Goal: Task Accomplishment & Management: Use online tool/utility

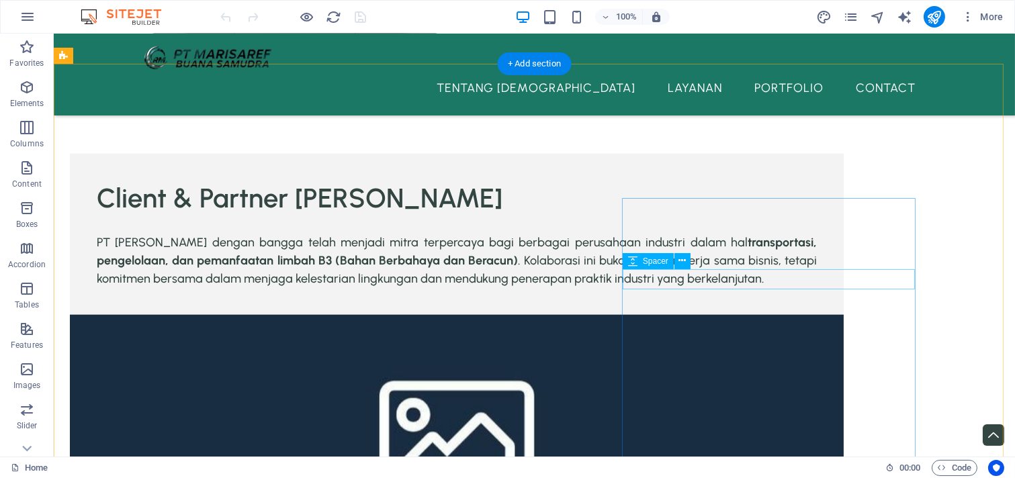
scroll to position [3733, 0]
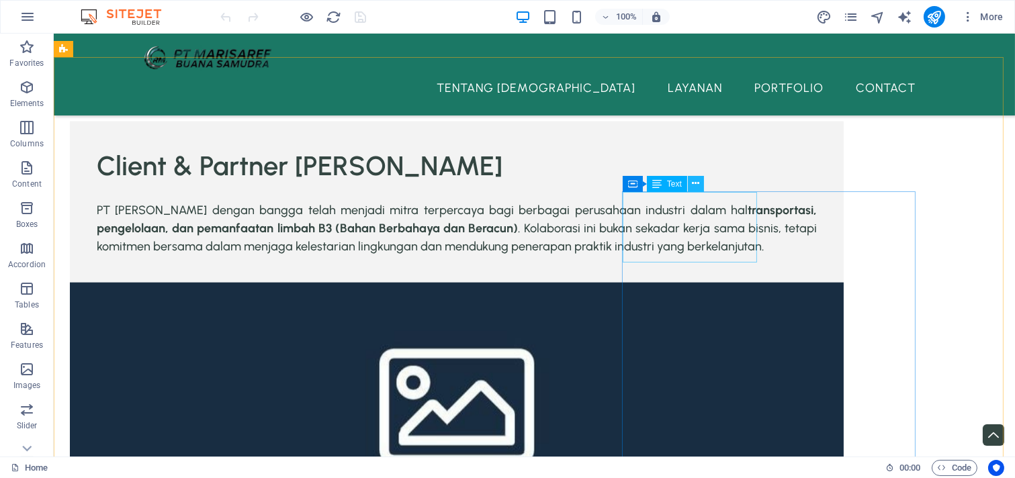
click at [693, 183] on icon at bounding box center [695, 184] width 7 height 14
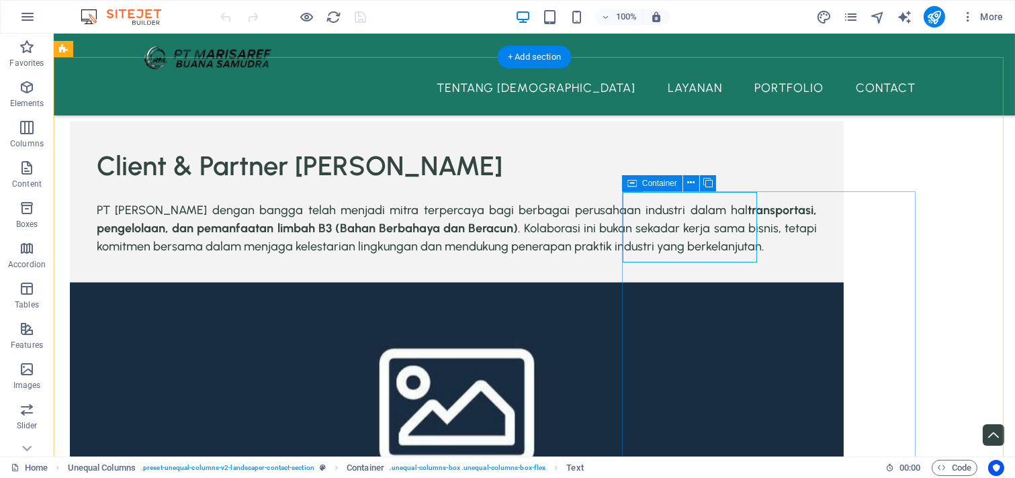
click at [628, 181] on icon at bounding box center [632, 183] width 9 height 16
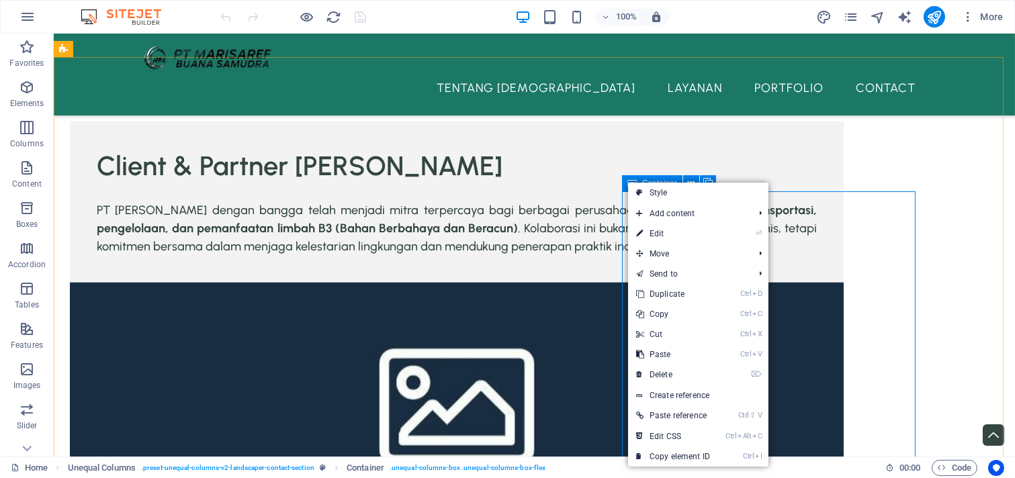
click at [628, 181] on icon at bounding box center [632, 183] width 9 height 16
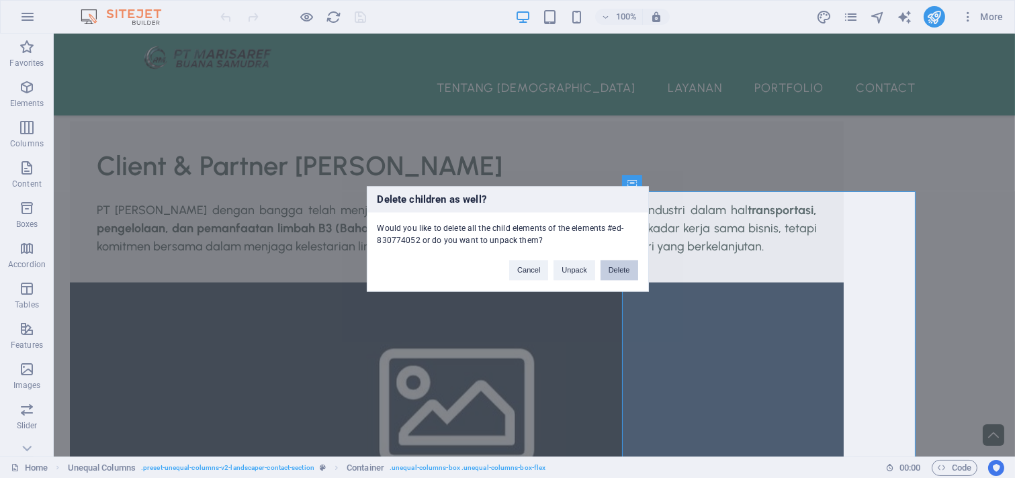
click at [613, 267] on button "Delete" at bounding box center [620, 271] width 38 height 20
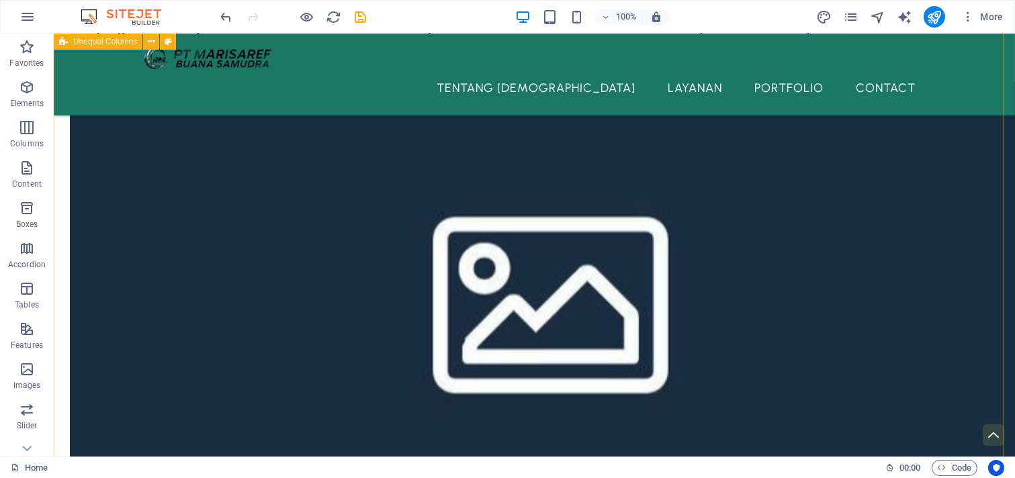
scroll to position [3857, 0]
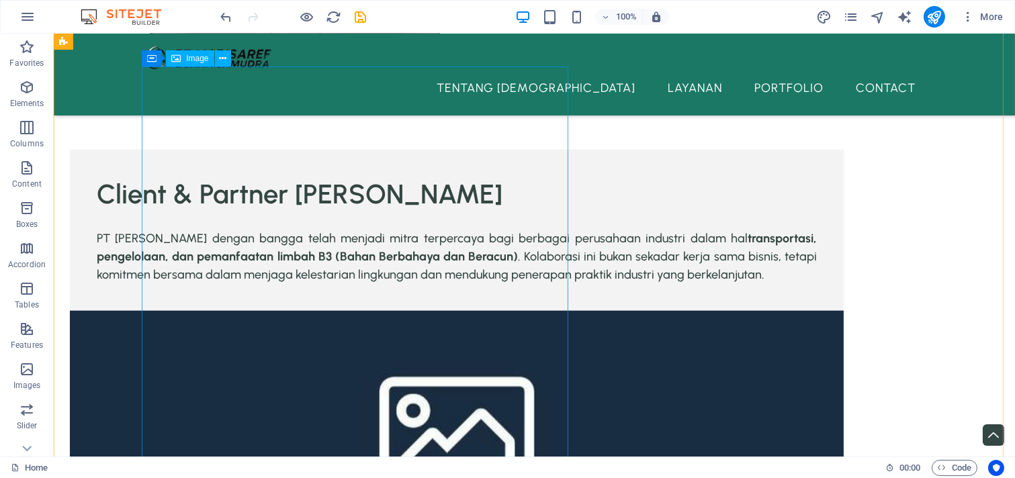
scroll to position [3608, 0]
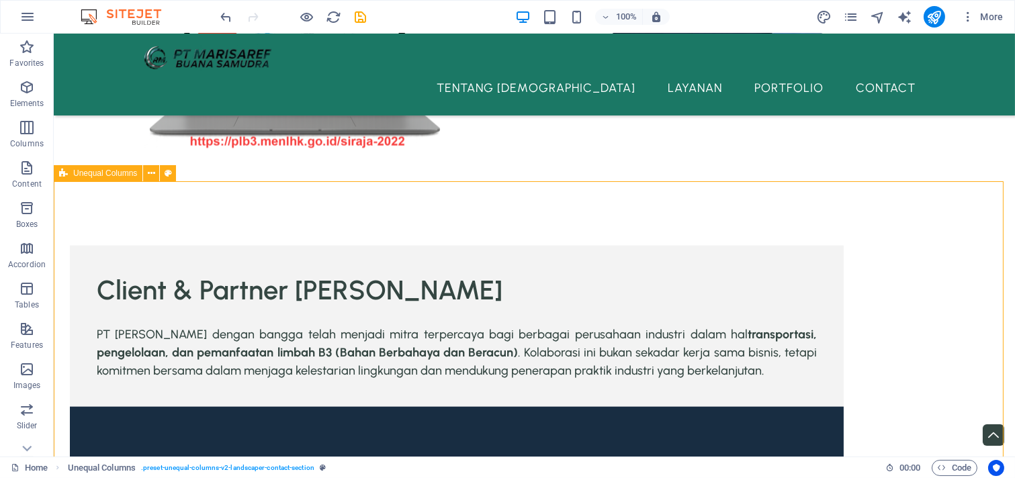
click at [86, 173] on span "Unequal Columns" at bounding box center [105, 173] width 64 height 8
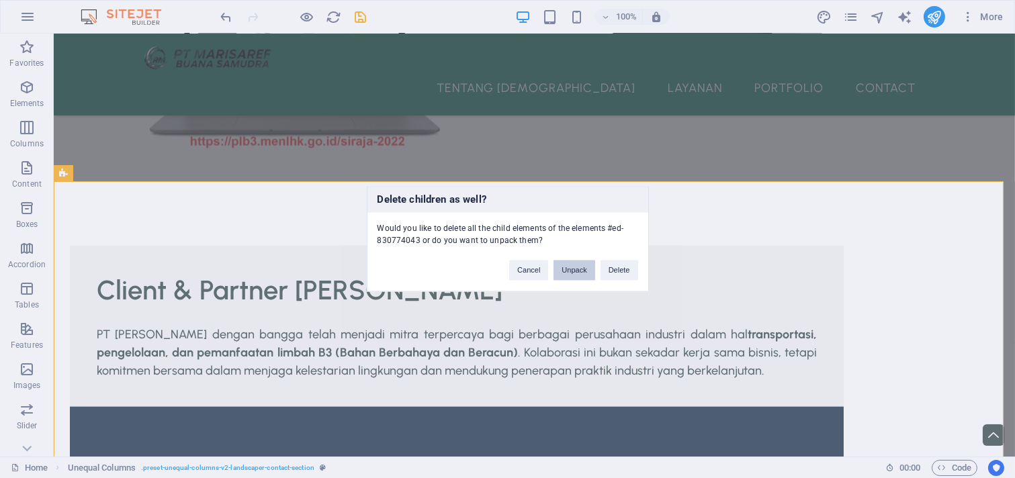
click at [579, 270] on button "Unpack" at bounding box center [574, 271] width 41 height 20
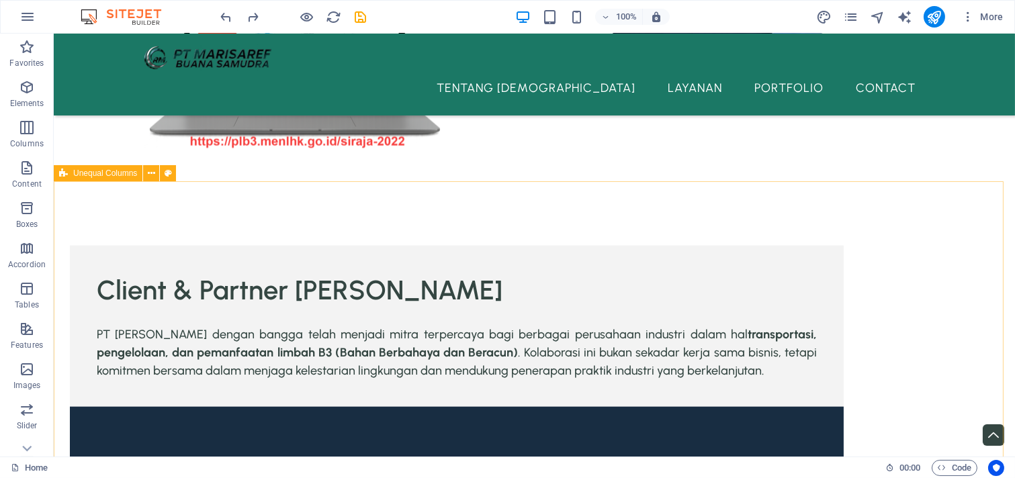
click at [103, 180] on div "Unequal Columns" at bounding box center [98, 173] width 89 height 16
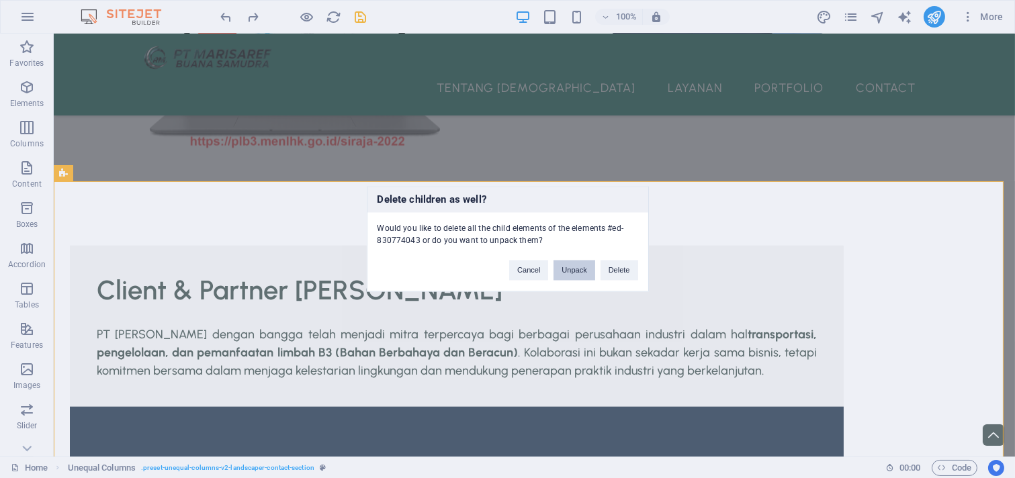
click at [574, 271] on button "Unpack" at bounding box center [574, 271] width 41 height 20
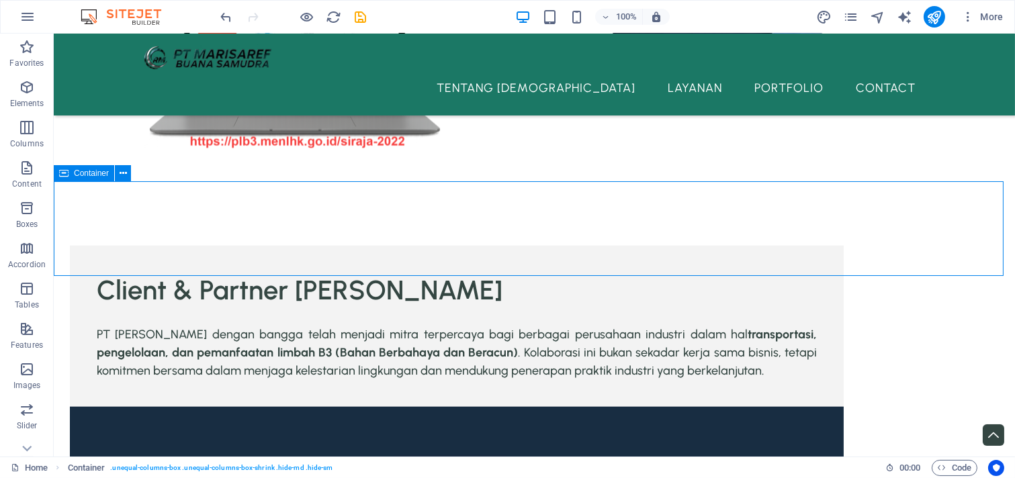
click at [79, 178] on div "Container" at bounding box center [84, 173] width 60 height 16
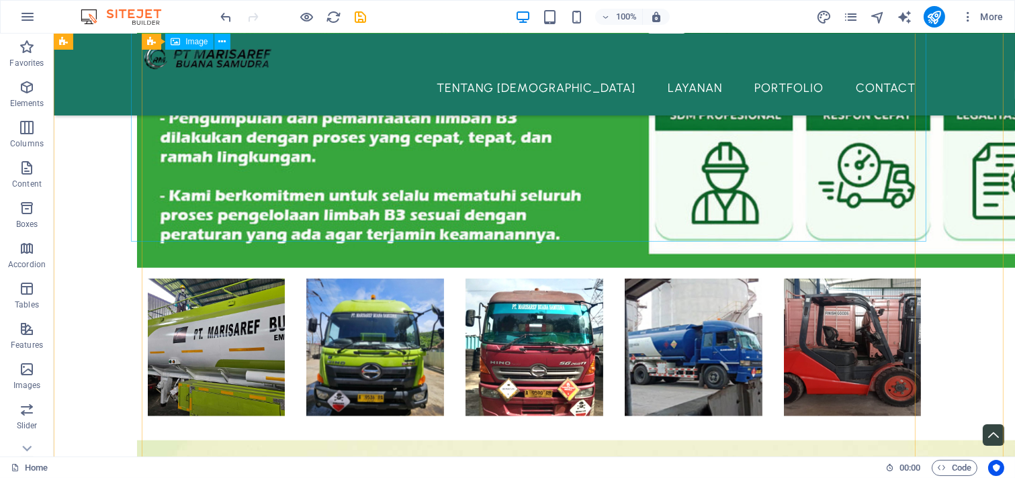
scroll to position [1895, 0]
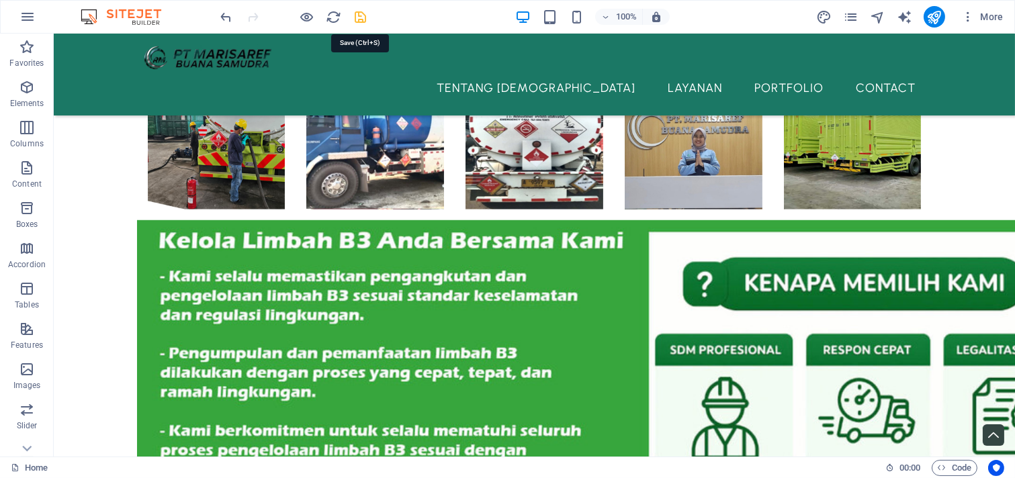
click at [360, 11] on icon "save" at bounding box center [360, 16] width 15 height 15
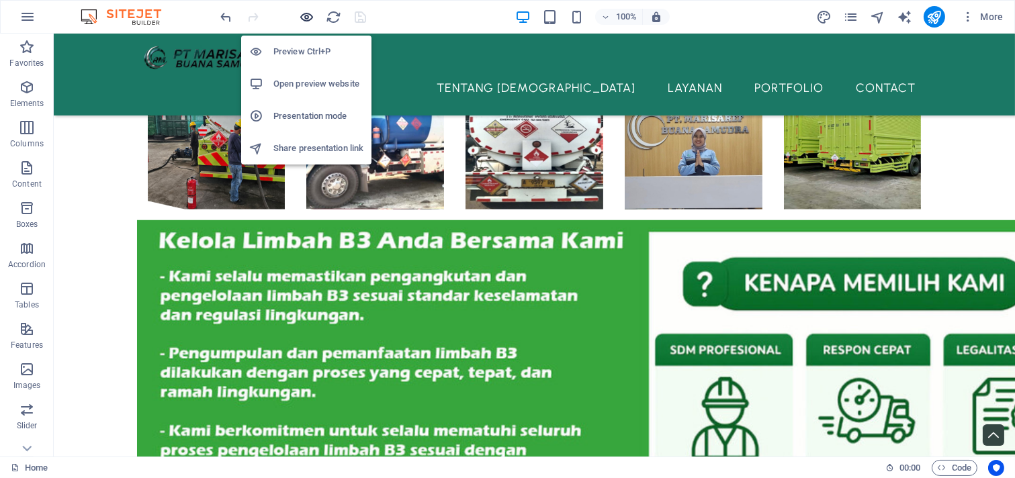
click at [311, 21] on icon "button" at bounding box center [307, 16] width 15 height 15
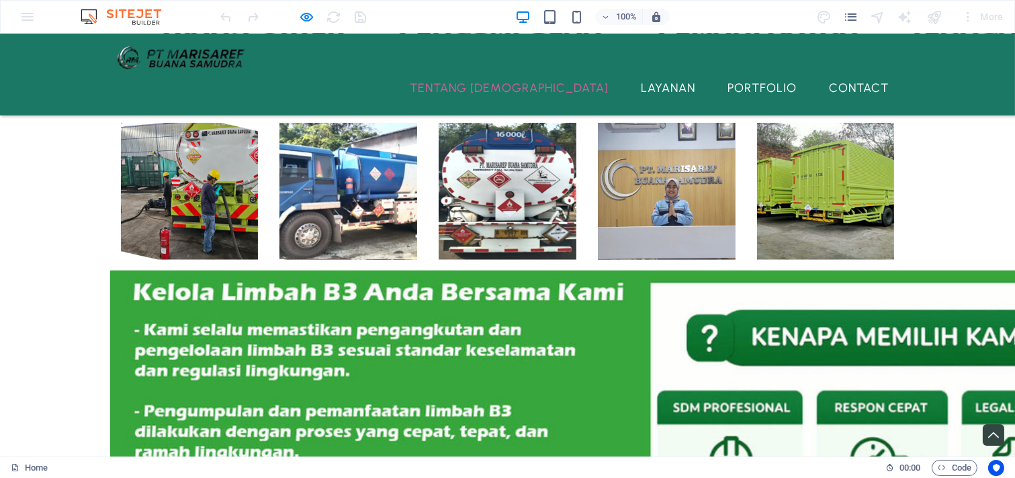
click at [527, 71] on link "TENTANG [DEMOGRAPHIC_DATA]" at bounding box center [510, 88] width 220 height 34
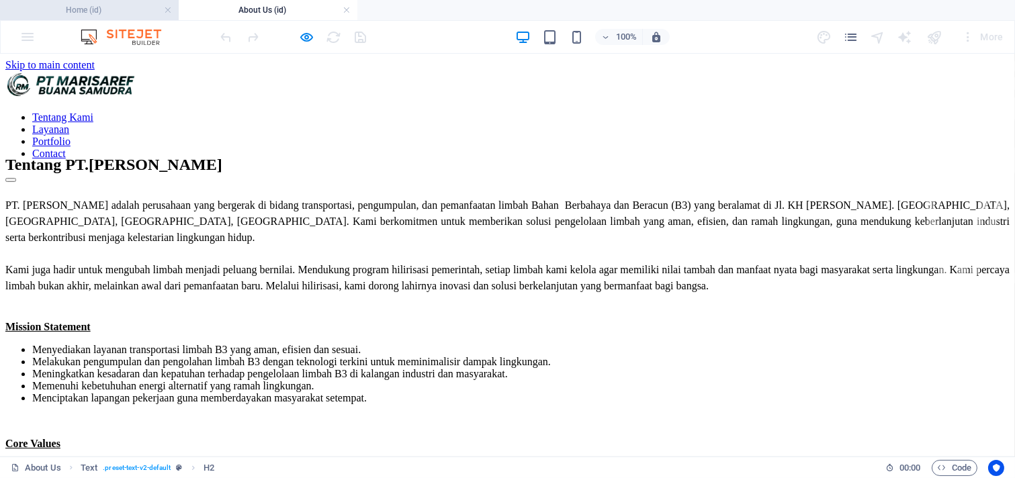
scroll to position [0, 0]
click at [91, 8] on h4 "Home (id)" at bounding box center [89, 10] width 179 height 15
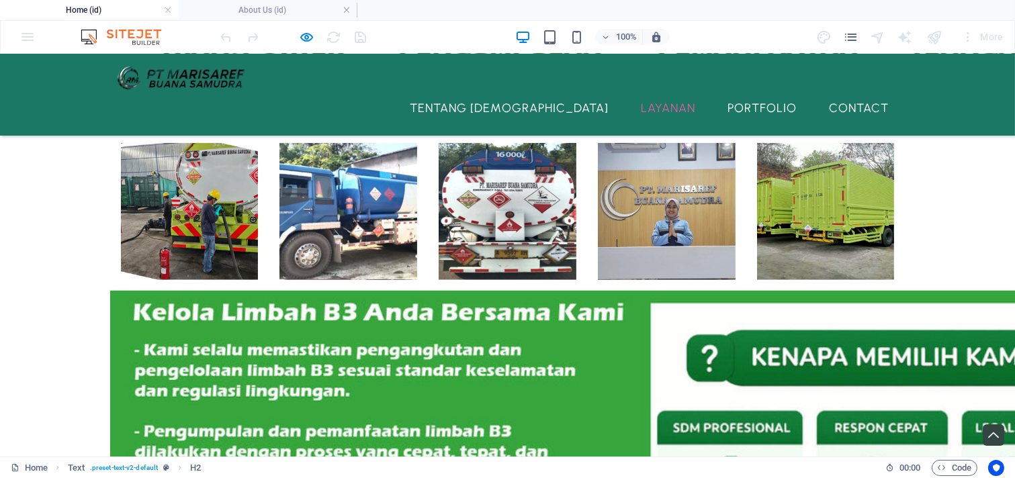
click at [657, 91] on link "LAYANAN" at bounding box center [669, 108] width 76 height 34
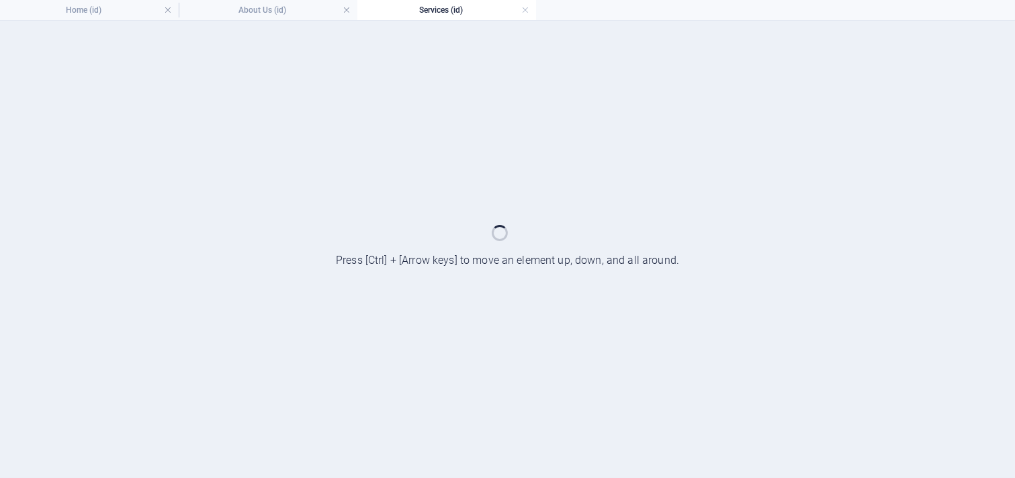
scroll to position [0, 0]
click at [114, 10] on h4 "Home (id)" at bounding box center [89, 10] width 179 height 15
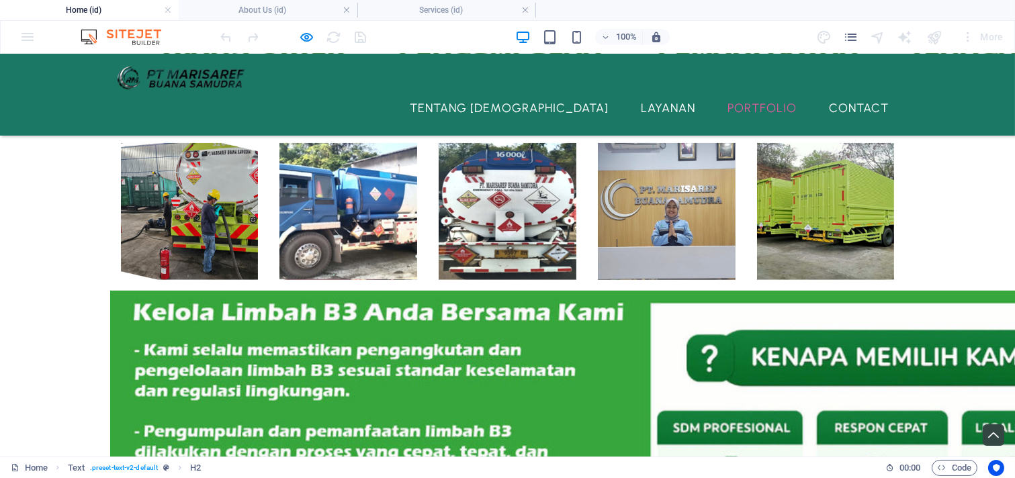
click at [751, 91] on link "Portfolio" at bounding box center [763, 108] width 91 height 34
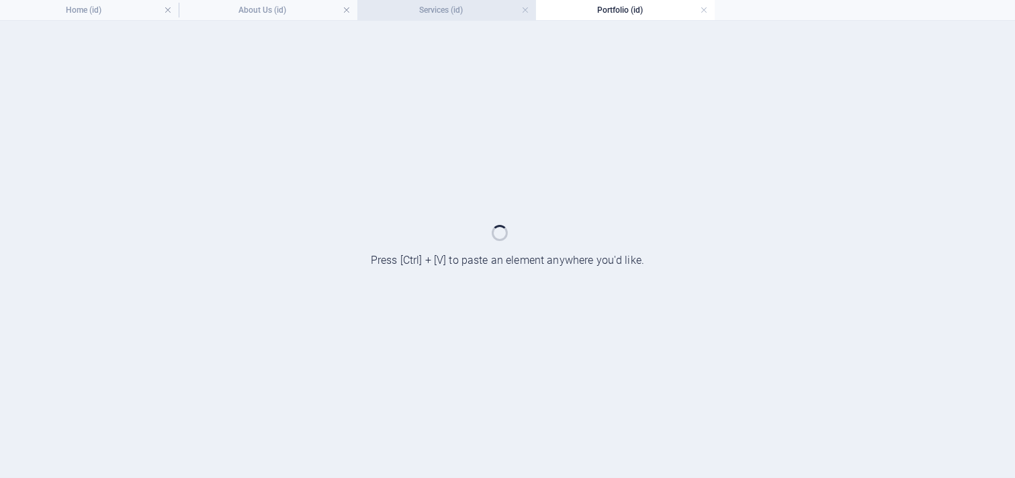
click at [110, 9] on h4 "Home (id)" at bounding box center [89, 10] width 179 height 15
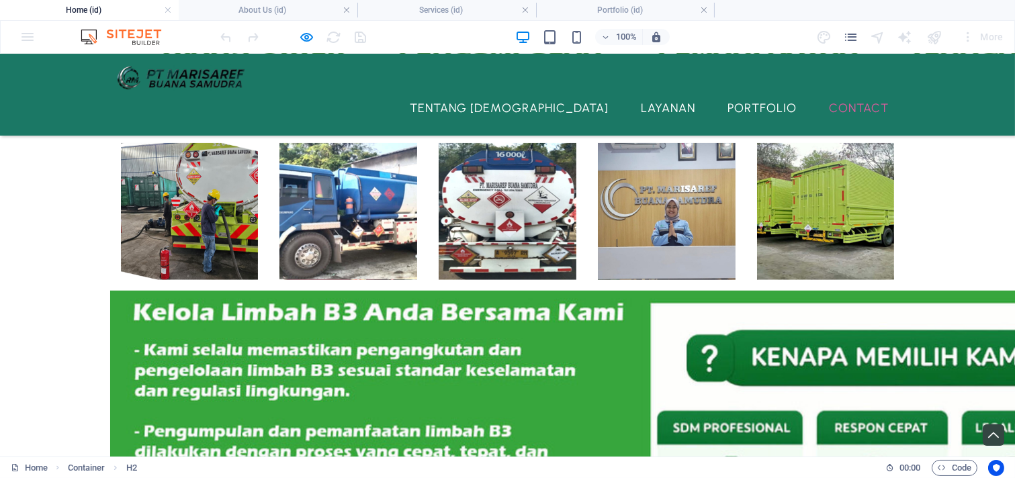
click at [841, 91] on link "Contact" at bounding box center [859, 108] width 81 height 34
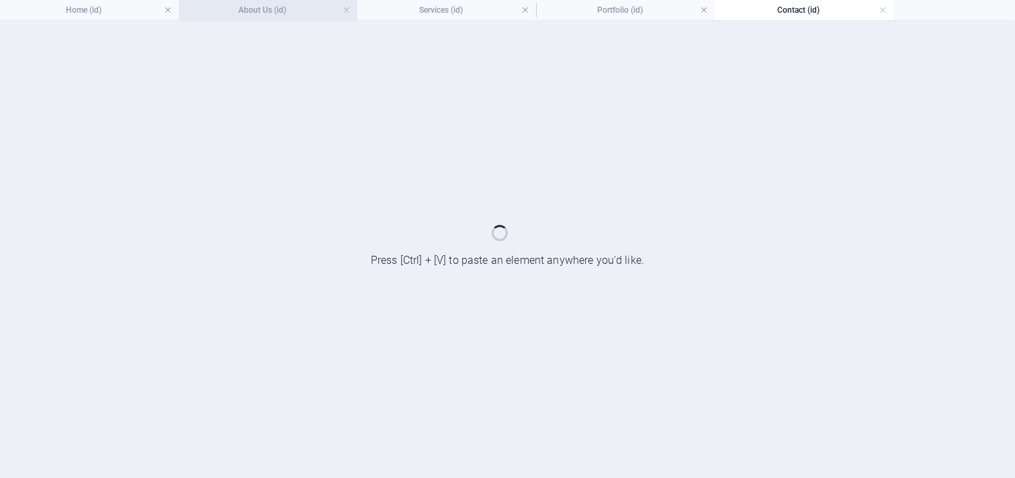
click at [273, 15] on h4 "About Us (id)" at bounding box center [268, 10] width 179 height 15
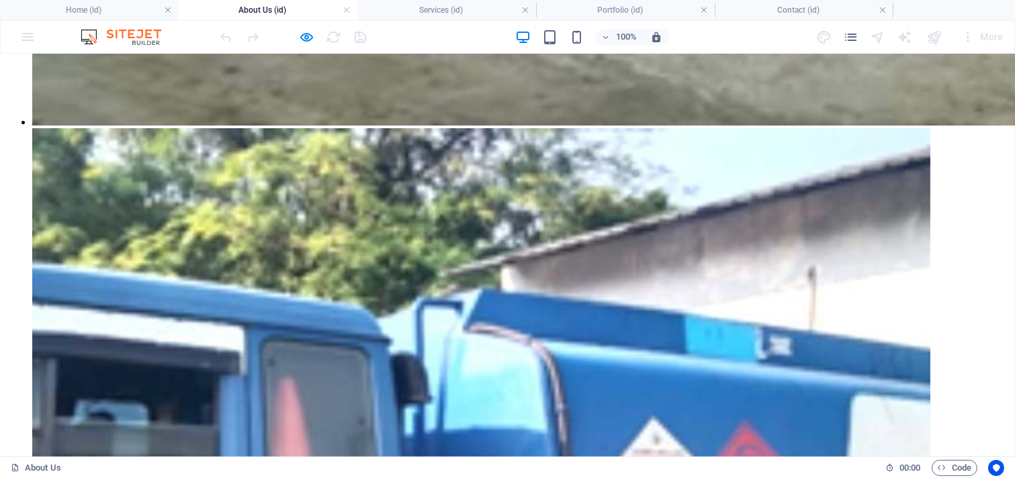
scroll to position [1723, 0]
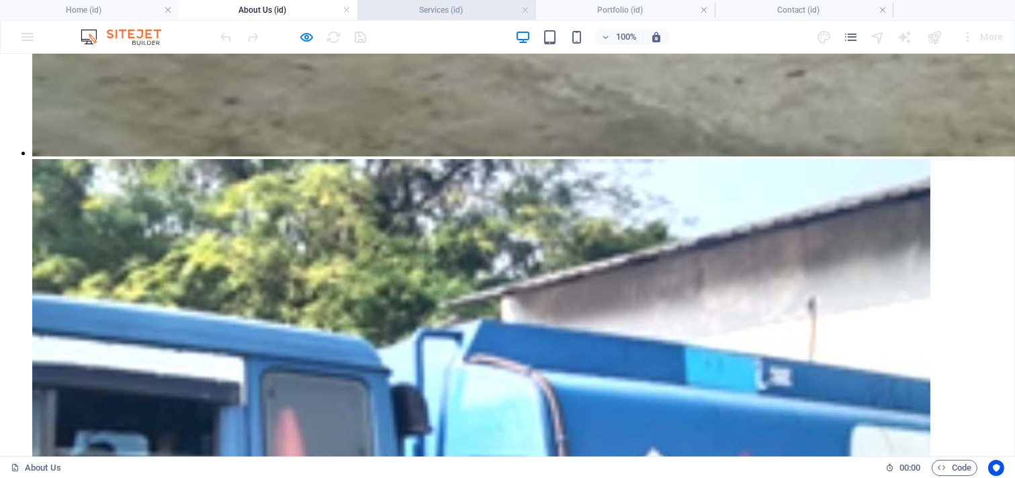
click at [437, 13] on h4 "Services (id)" at bounding box center [446, 10] width 179 height 15
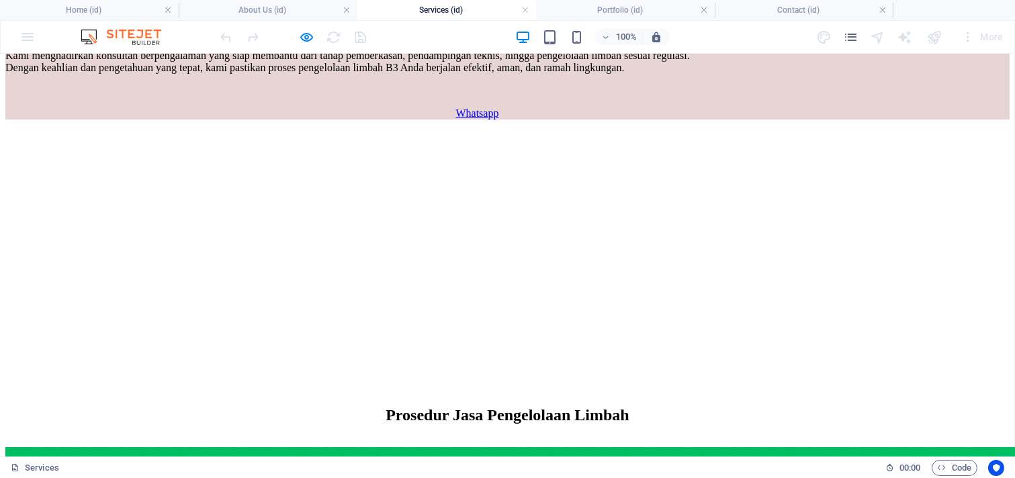
scroll to position [1430, 0]
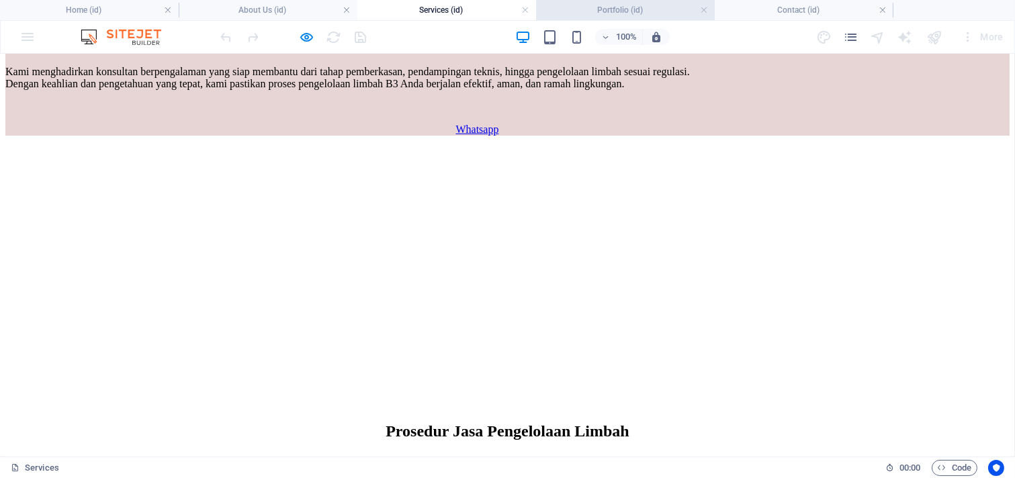
click at [626, 15] on h4 "Portfolio (id)" at bounding box center [625, 10] width 179 height 15
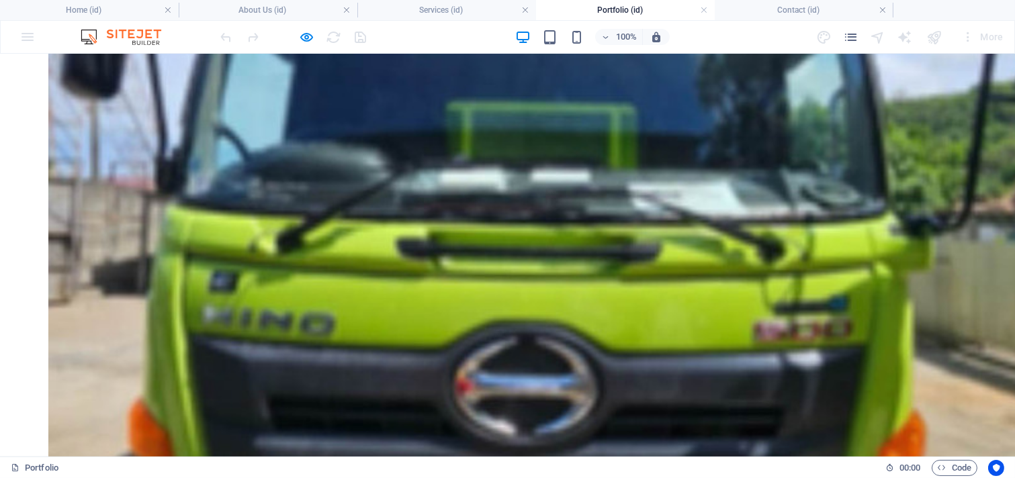
scroll to position [1493, 0]
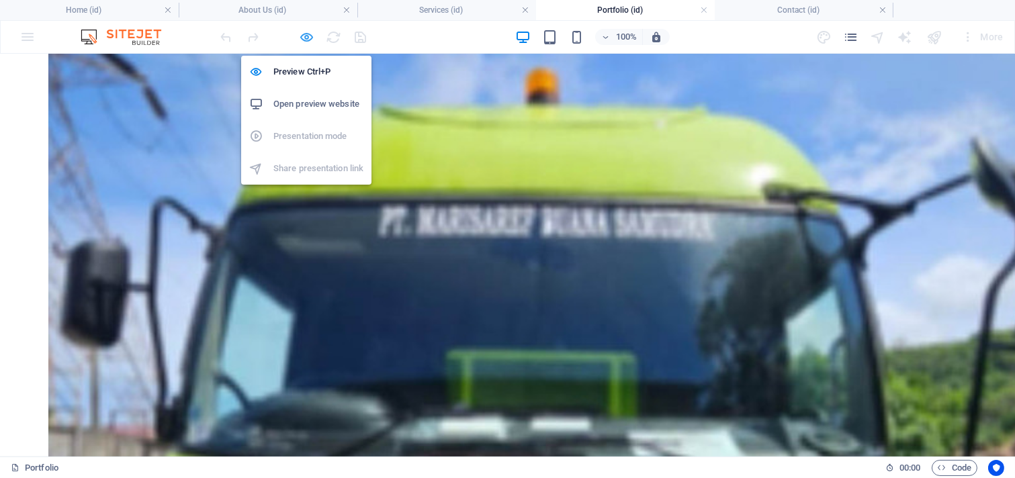
click at [312, 34] on icon "button" at bounding box center [307, 37] width 15 height 15
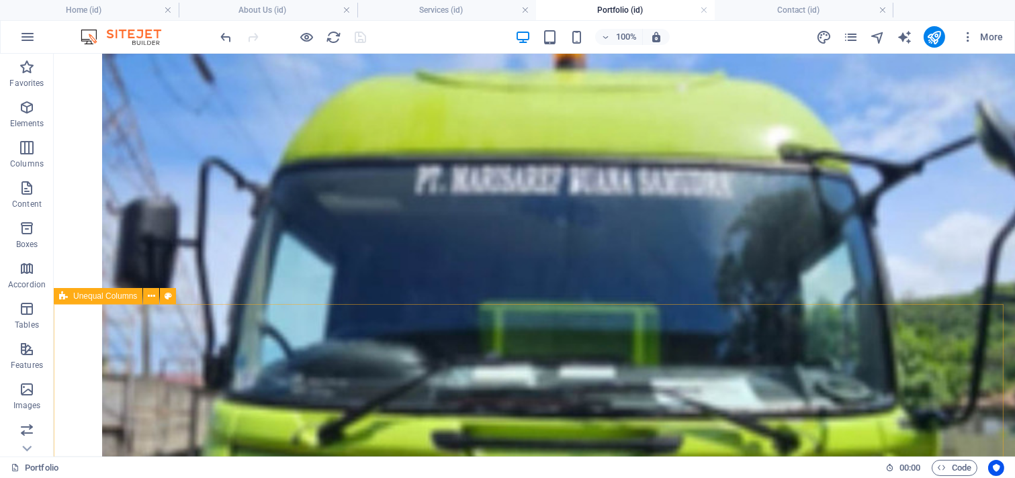
click at [104, 296] on span "Unequal Columns" at bounding box center [105, 296] width 64 height 8
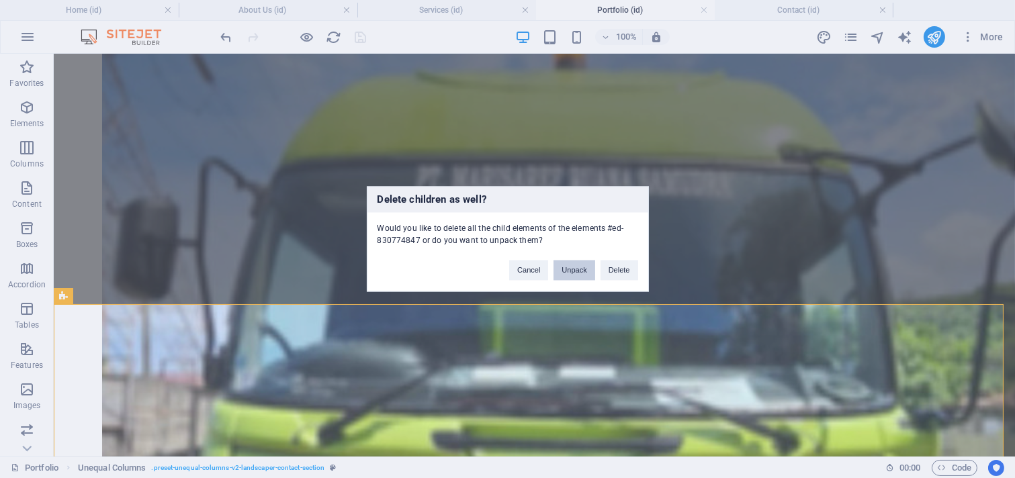
click at [571, 274] on button "Unpack" at bounding box center [574, 271] width 41 height 20
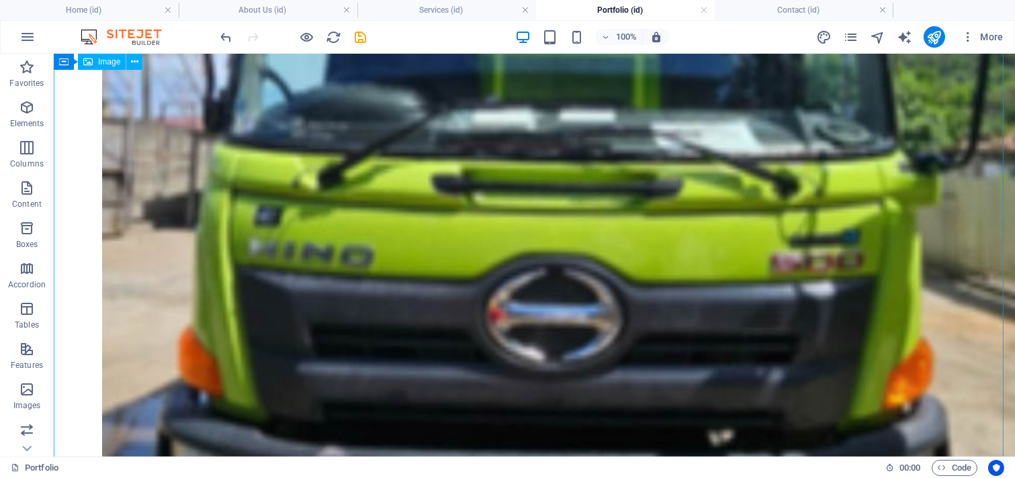
scroll to position [1617, 0]
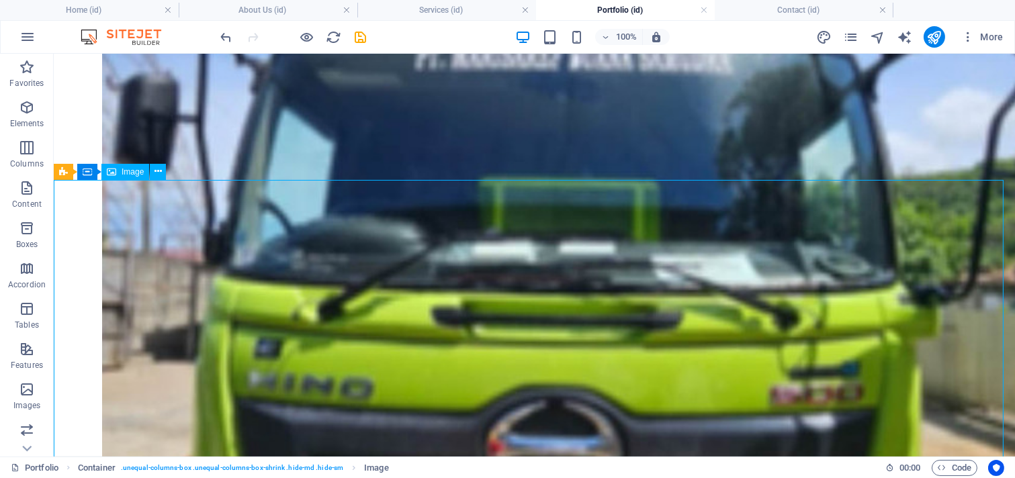
click at [140, 173] on span "Image" at bounding box center [133, 172] width 22 height 8
click at [61, 169] on icon at bounding box center [63, 172] width 9 height 16
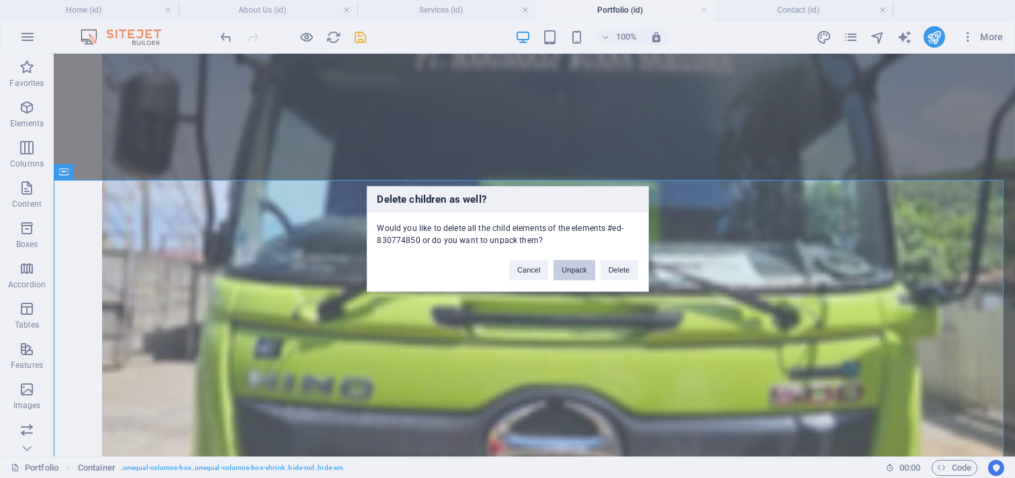
click at [583, 265] on button "Unpack" at bounding box center [574, 271] width 41 height 20
select select "%"
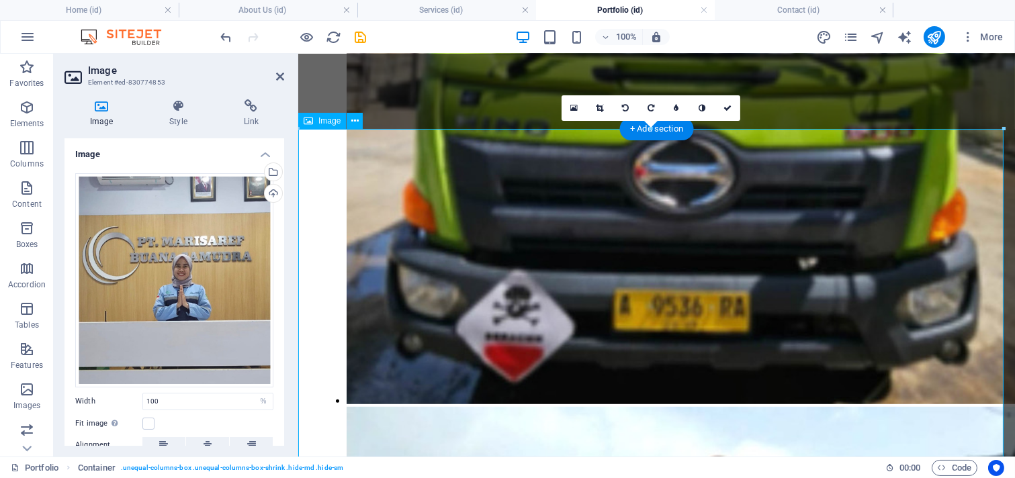
scroll to position [1572, 0]
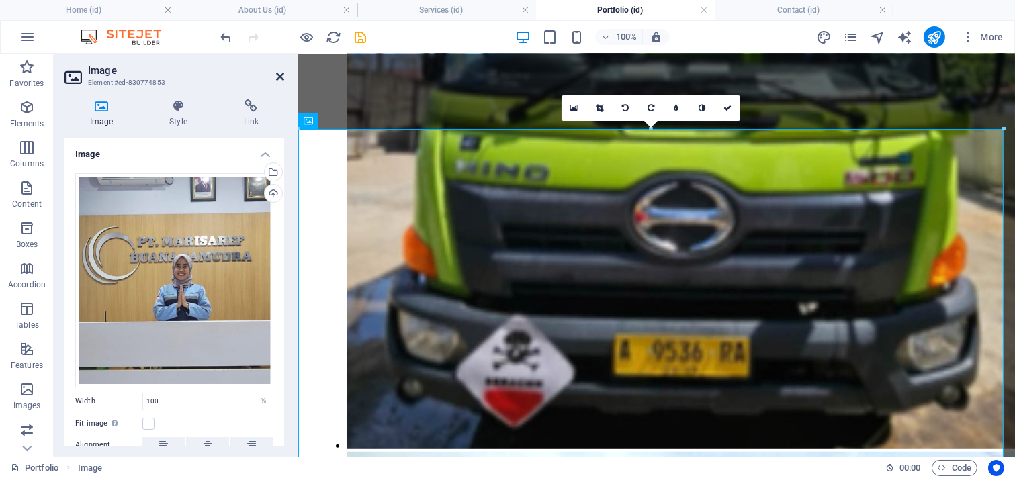
click at [278, 79] on icon at bounding box center [280, 76] width 8 height 11
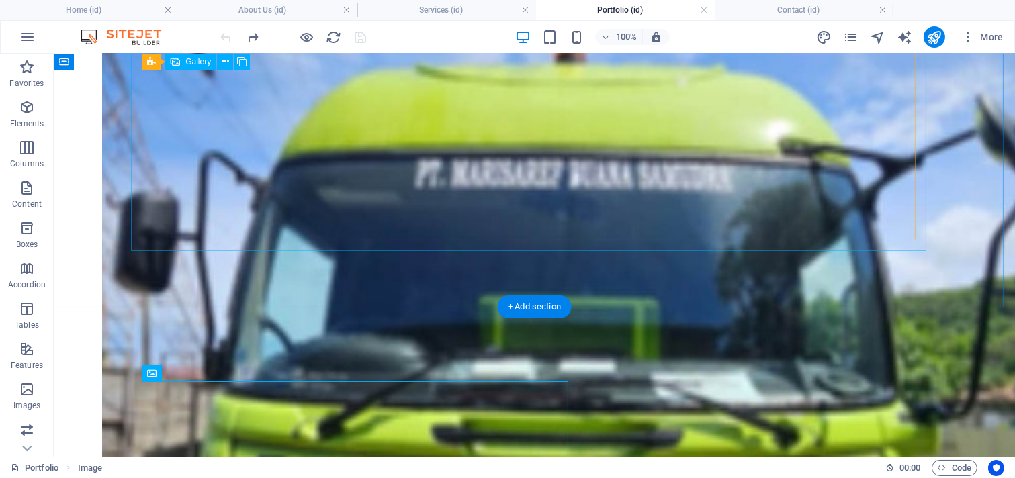
scroll to position [1490, 0]
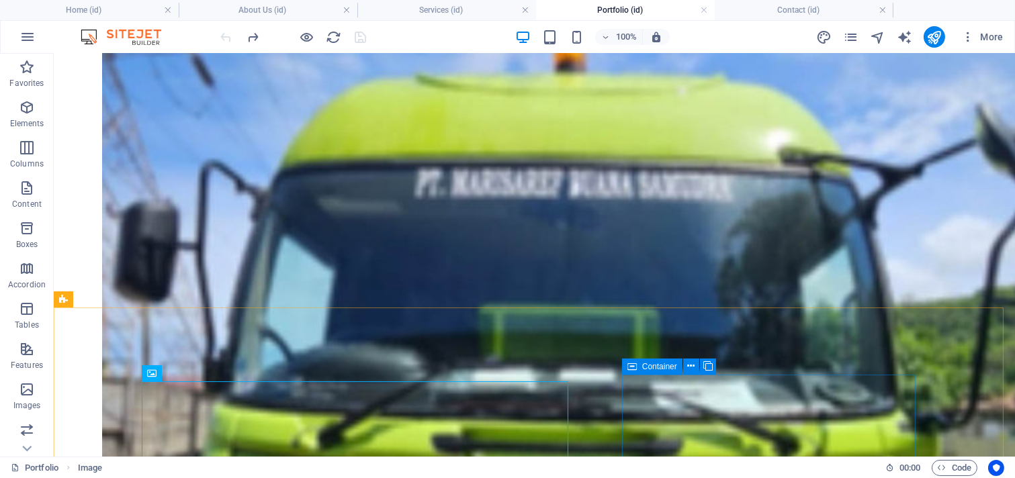
click at [637, 368] on div "Container" at bounding box center [652, 367] width 60 height 16
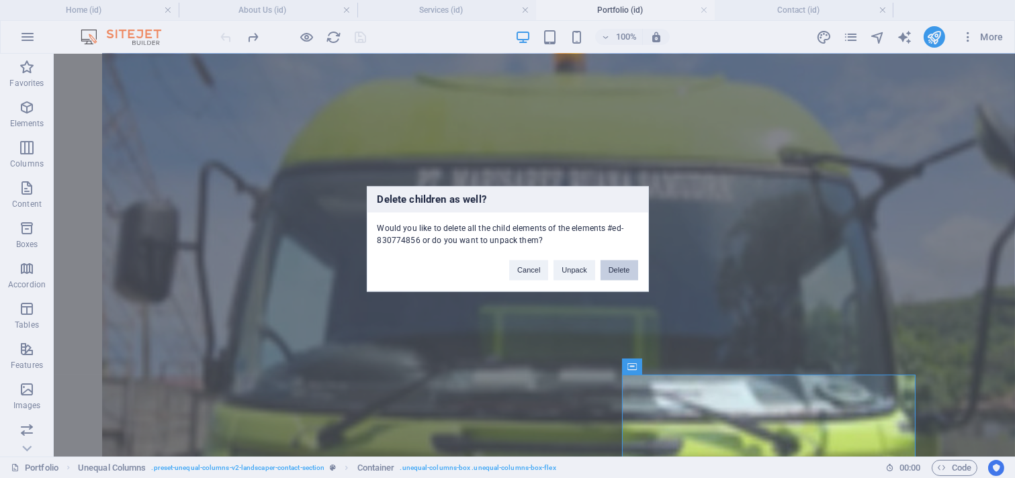
click at [619, 274] on button "Delete" at bounding box center [620, 271] width 38 height 20
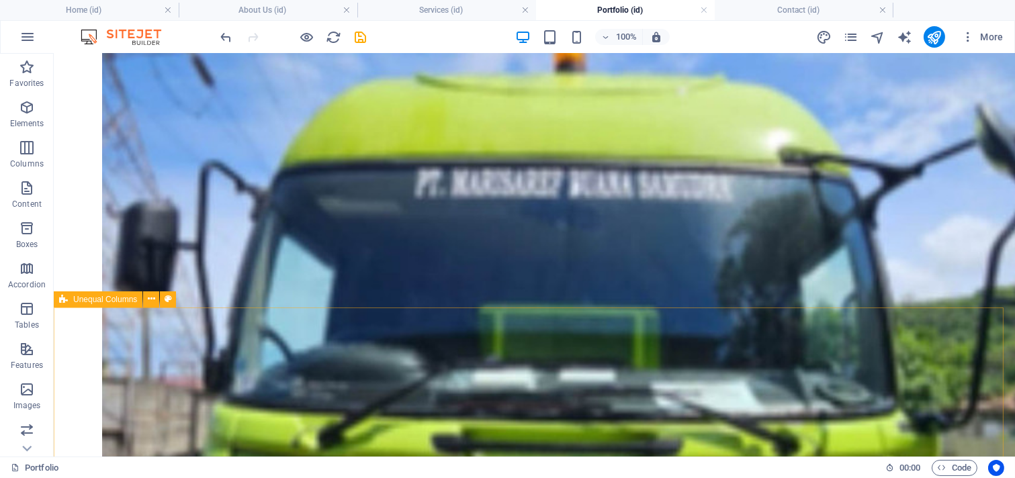
click at [111, 301] on span "Unequal Columns" at bounding box center [105, 300] width 64 height 8
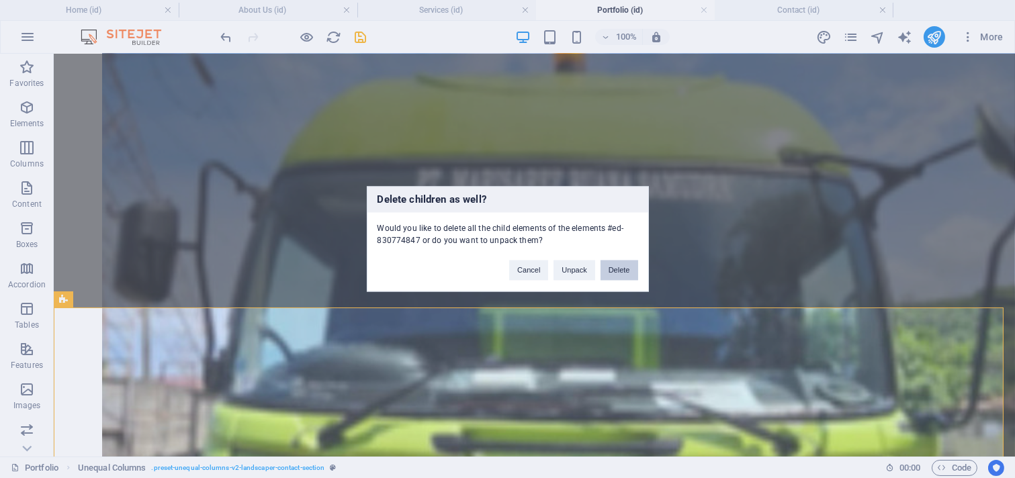
click at [612, 275] on button "Delete" at bounding box center [620, 271] width 38 height 20
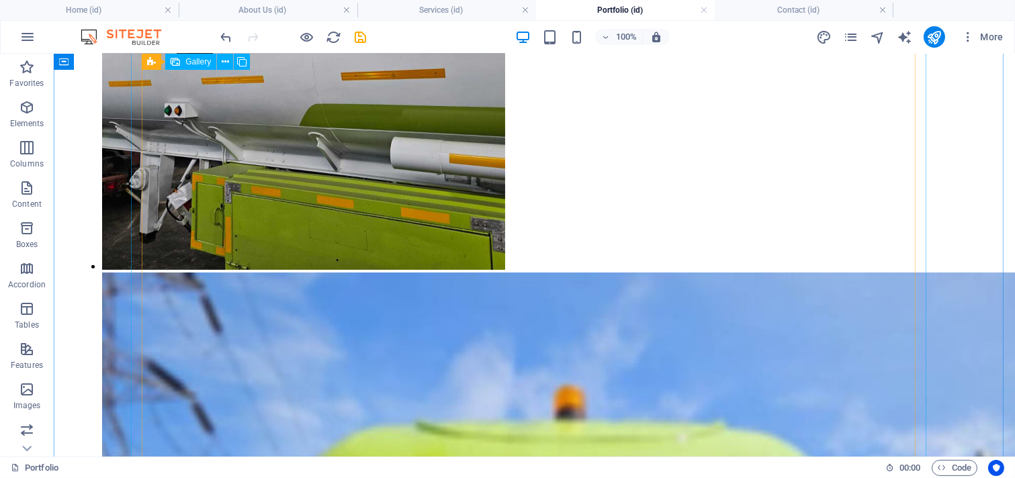
scroll to position [1117, 0]
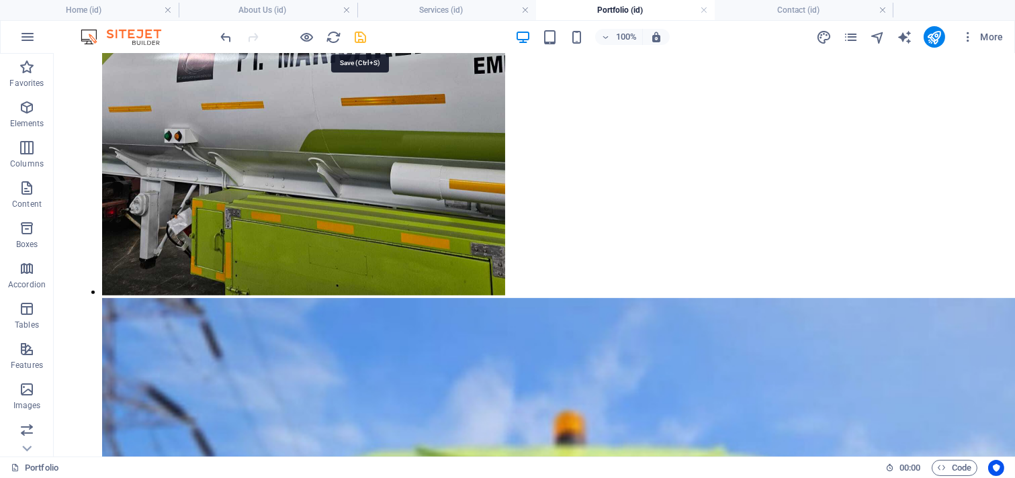
click at [361, 40] on icon "save" at bounding box center [360, 37] width 15 height 15
click at [453, 15] on h4 "Services (id)" at bounding box center [446, 10] width 179 height 15
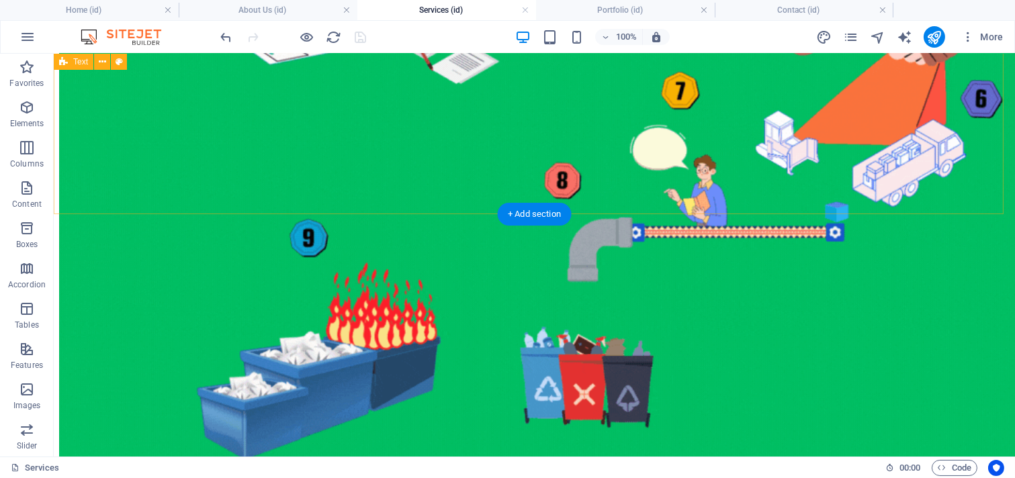
scroll to position [2177, 0]
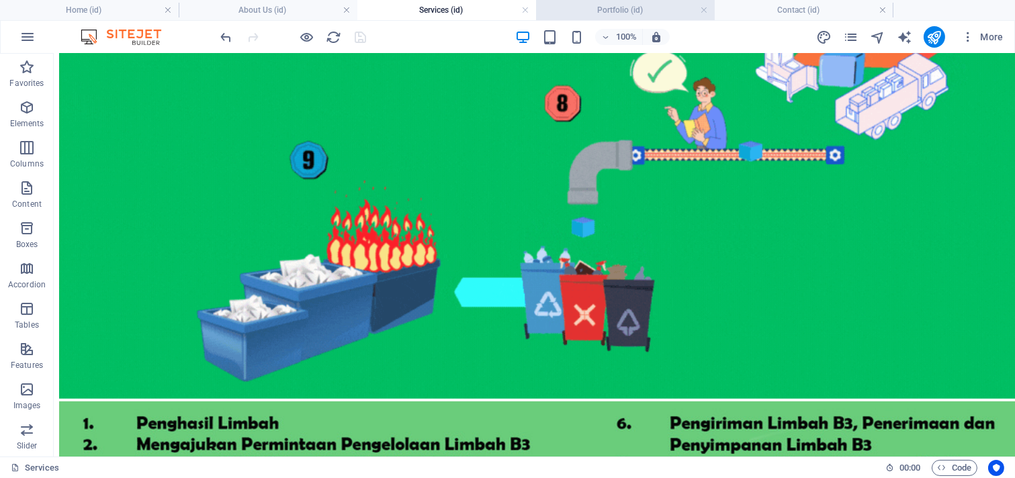
click at [573, 7] on h4 "Portfolio (id)" at bounding box center [625, 10] width 179 height 15
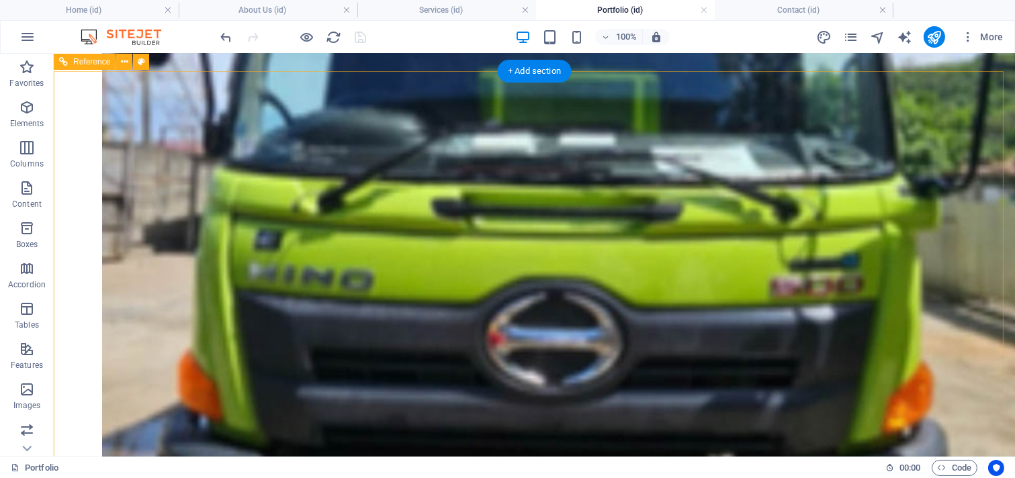
scroll to position [1646, 0]
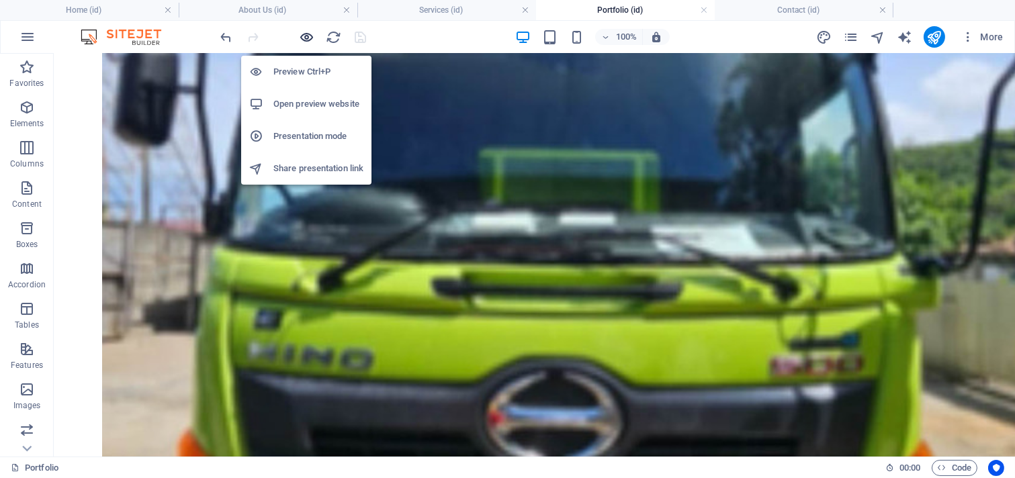
click at [306, 37] on icon "button" at bounding box center [307, 37] width 15 height 15
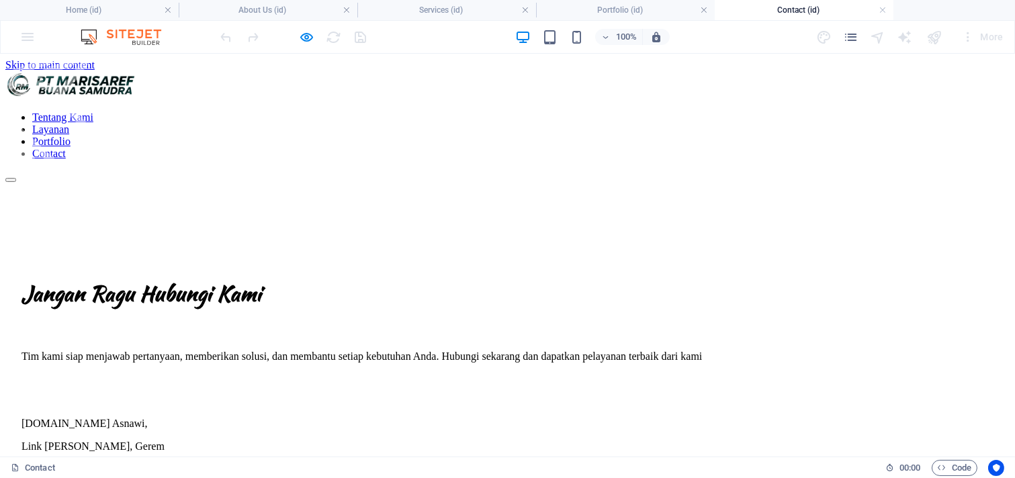
scroll to position [0, 0]
click at [804, 9] on h4 "Contact (id)" at bounding box center [804, 10] width 179 height 15
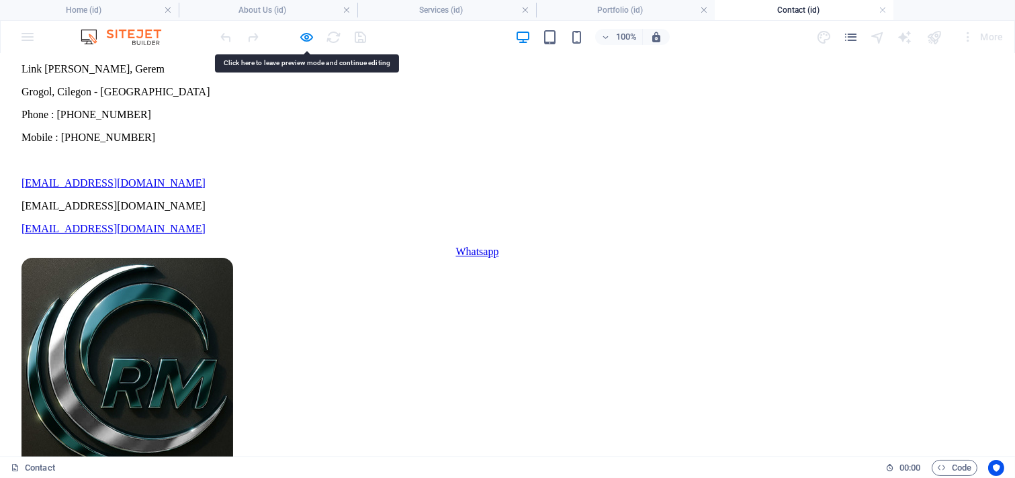
scroll to position [373, 0]
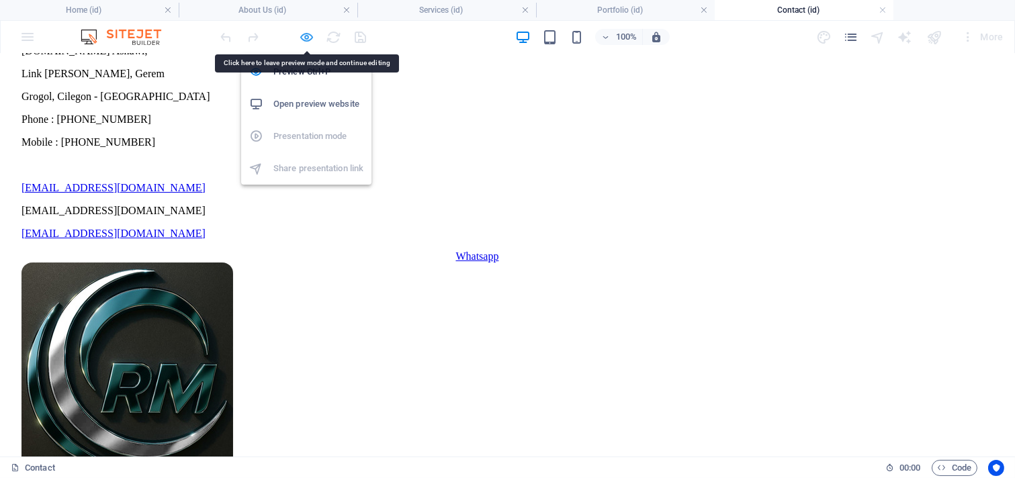
click at [304, 31] on icon "button" at bounding box center [307, 37] width 15 height 15
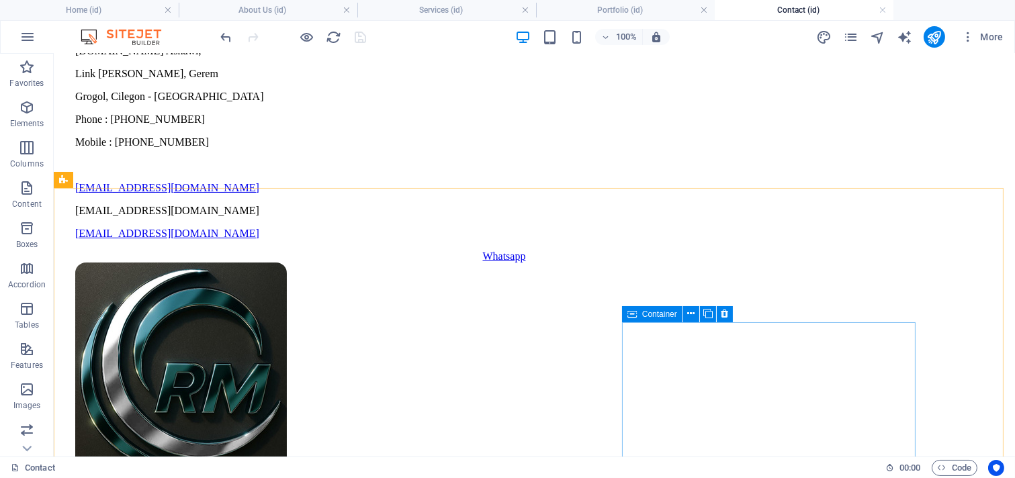
click at [648, 316] on span "Container" at bounding box center [659, 314] width 35 height 8
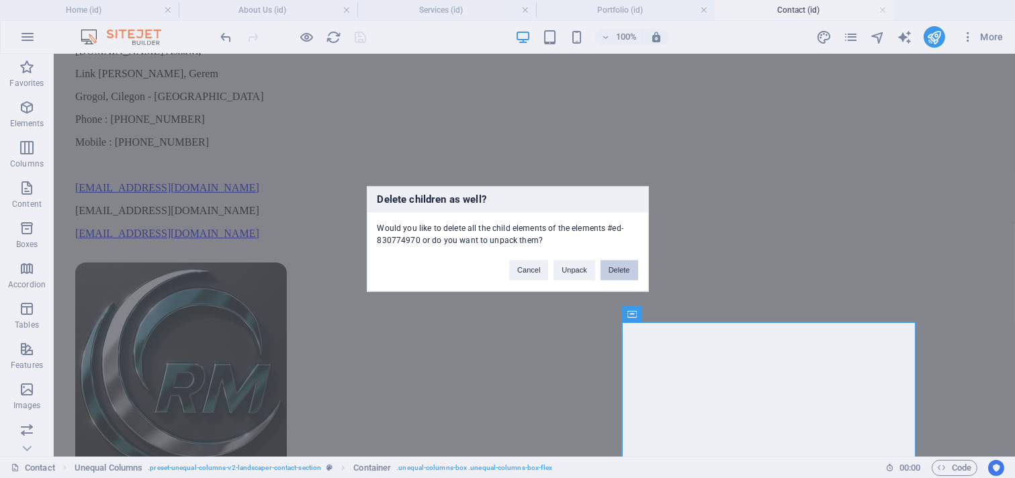
click at [606, 263] on button "Delete" at bounding box center [620, 271] width 38 height 20
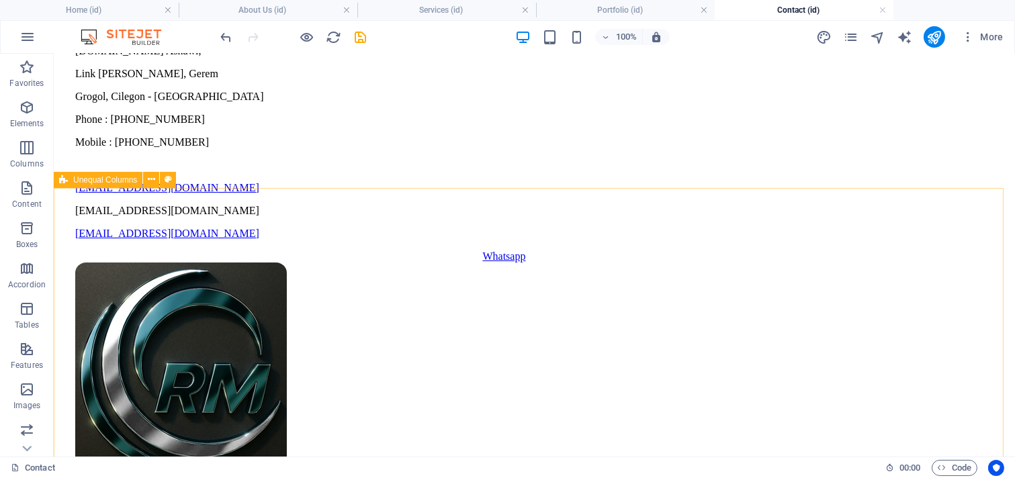
click at [104, 179] on span "Unequal Columns" at bounding box center [105, 180] width 64 height 8
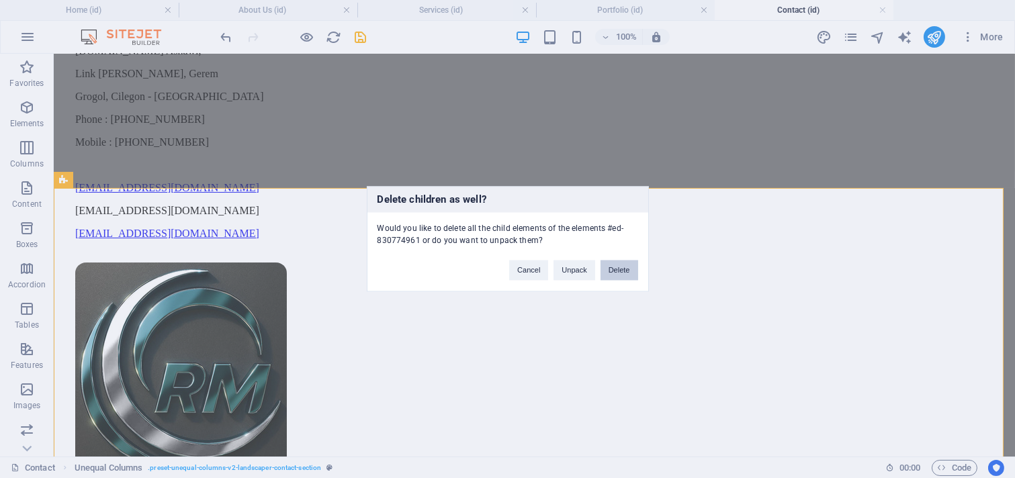
click at [613, 270] on button "Delete" at bounding box center [620, 271] width 38 height 20
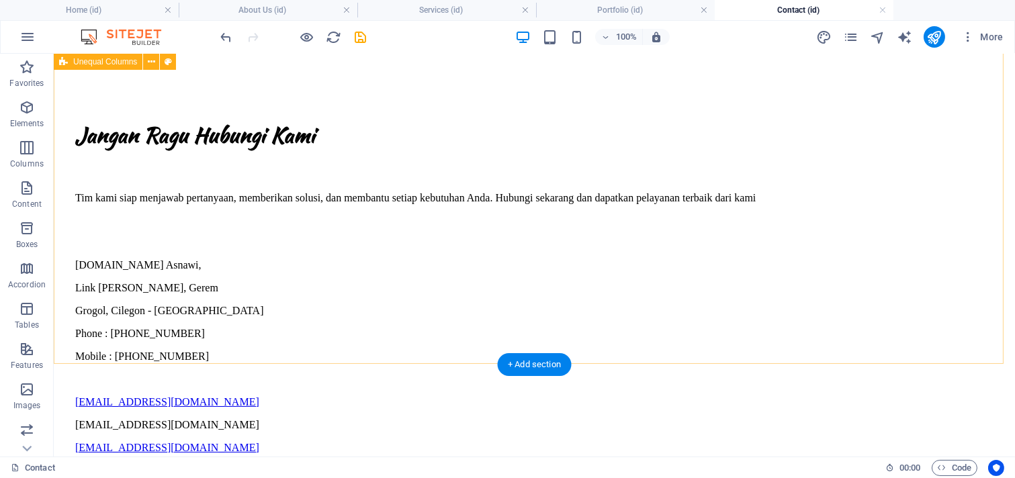
scroll to position [124, 0]
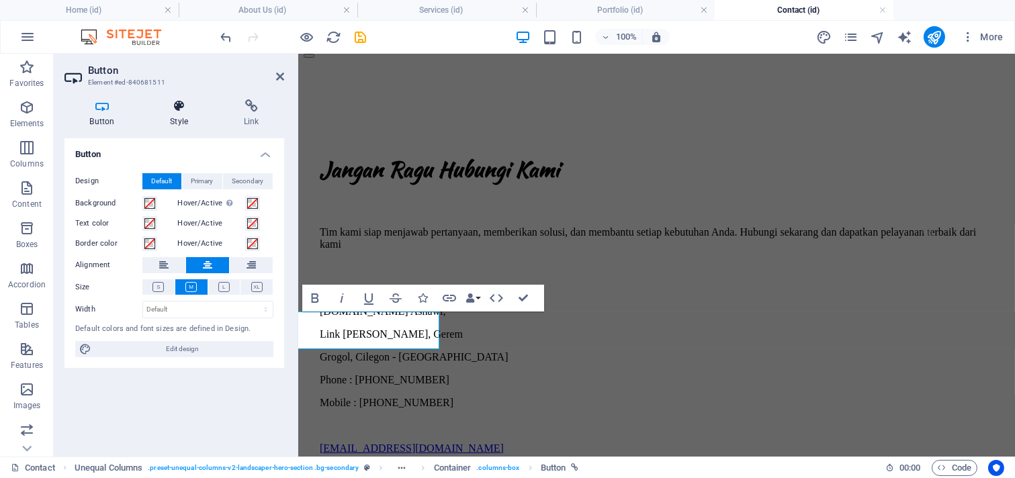
click at [185, 105] on icon at bounding box center [179, 105] width 69 height 13
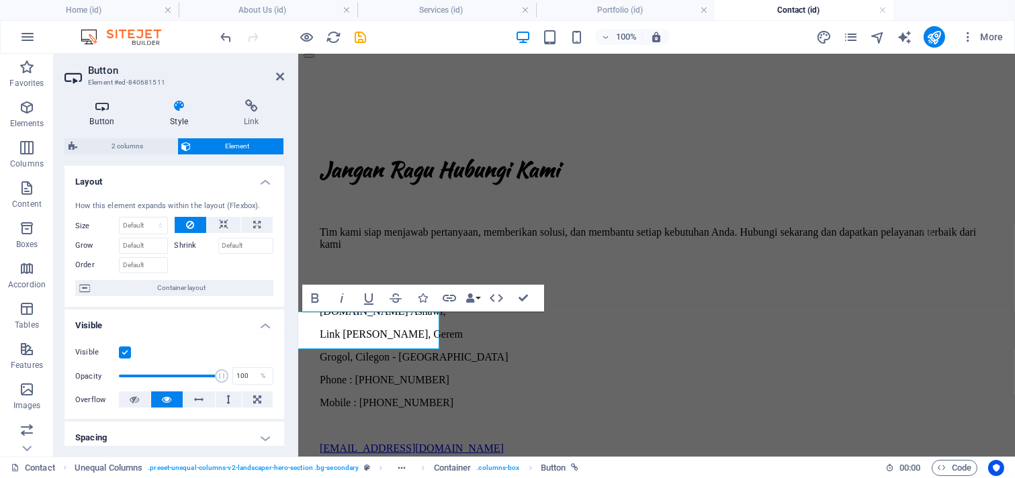
click at [110, 116] on h4 "Button" at bounding box center [105, 113] width 81 height 28
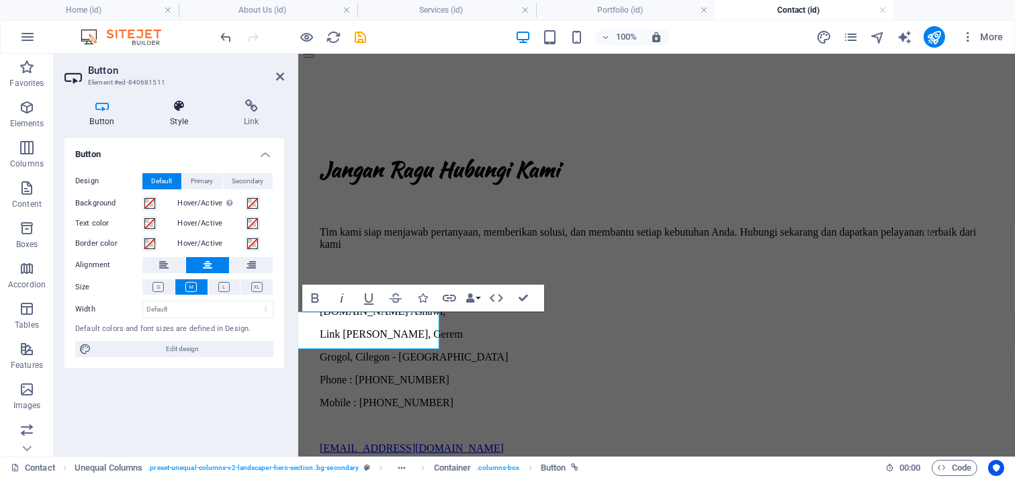
click at [182, 113] on h4 "Style" at bounding box center [182, 113] width 74 height 28
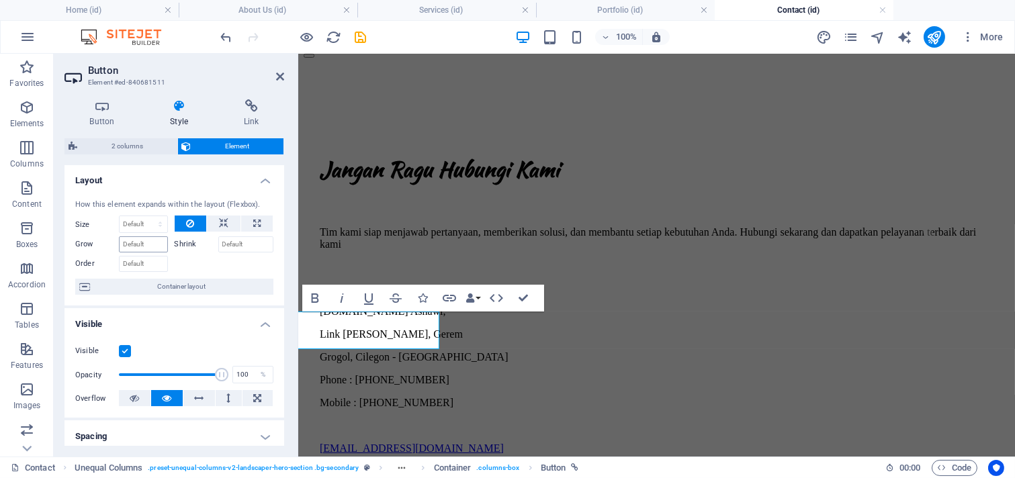
scroll to position [0, 0]
click at [103, 106] on icon at bounding box center [102, 105] width 75 height 13
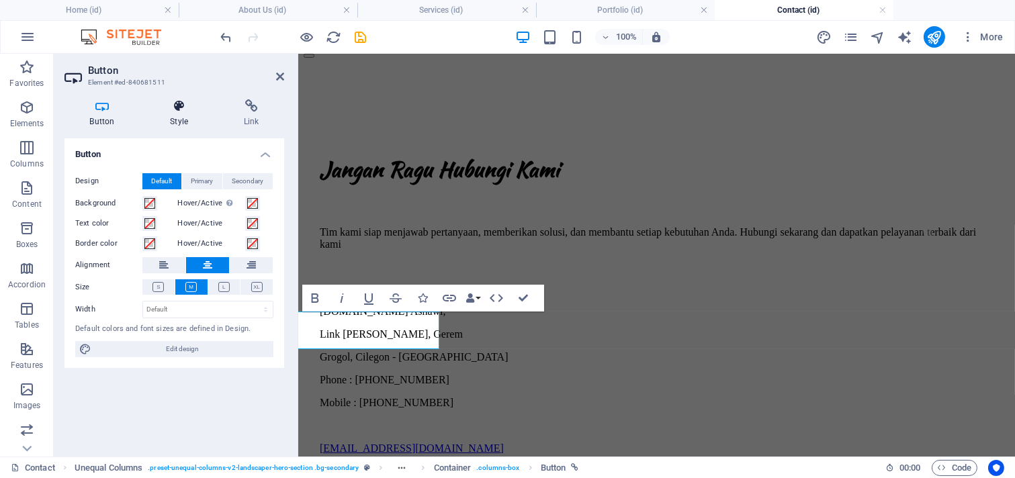
click at [183, 113] on h4 "Style" at bounding box center [182, 113] width 74 height 28
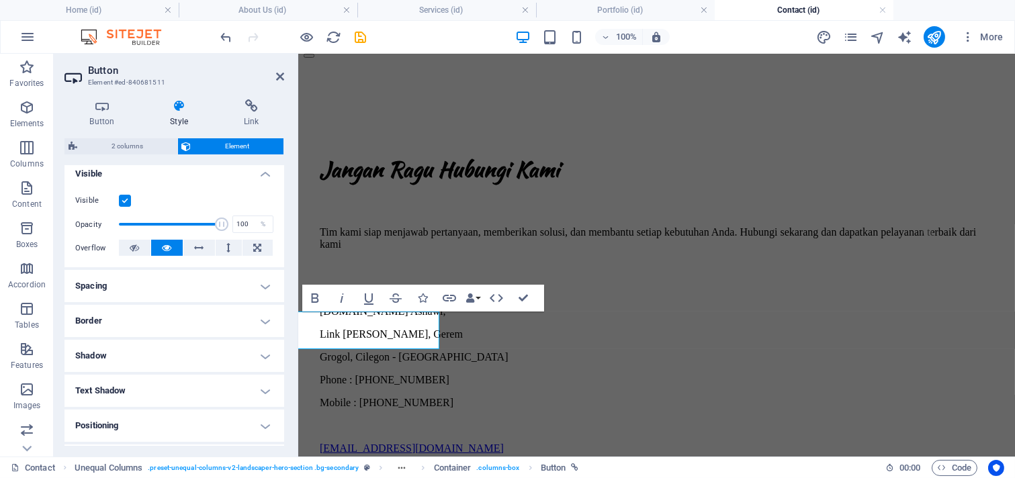
scroll to position [124, 0]
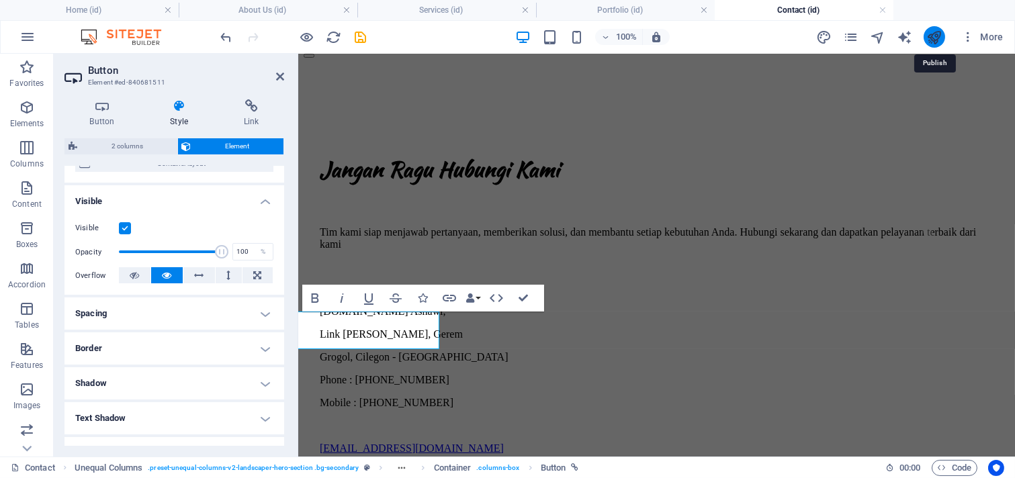
click at [938, 39] on icon "publish" at bounding box center [934, 37] width 15 height 15
